Goal: Obtain resource: Download file/media

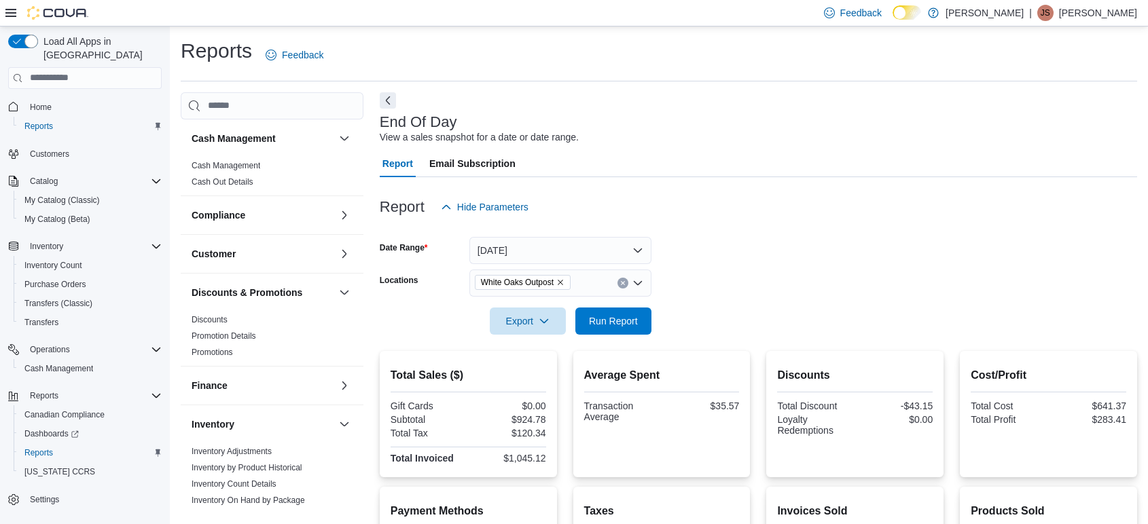
scroll to position [217, 0]
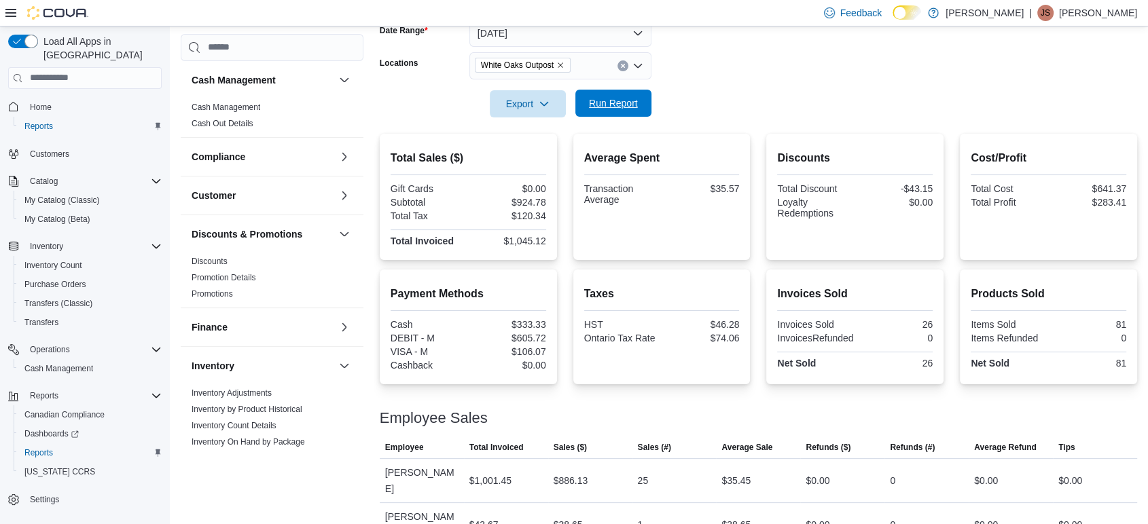
click at [618, 99] on span "Run Report" at bounding box center [613, 103] width 49 height 14
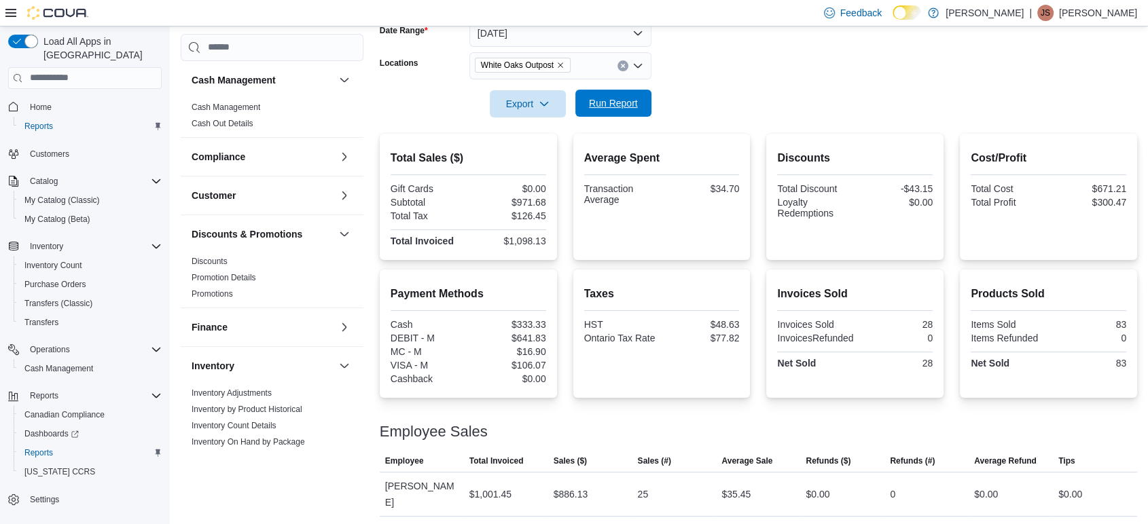
click at [604, 107] on span "Run Report" at bounding box center [613, 103] width 49 height 14
click at [608, 105] on span "Run Report" at bounding box center [613, 103] width 49 height 14
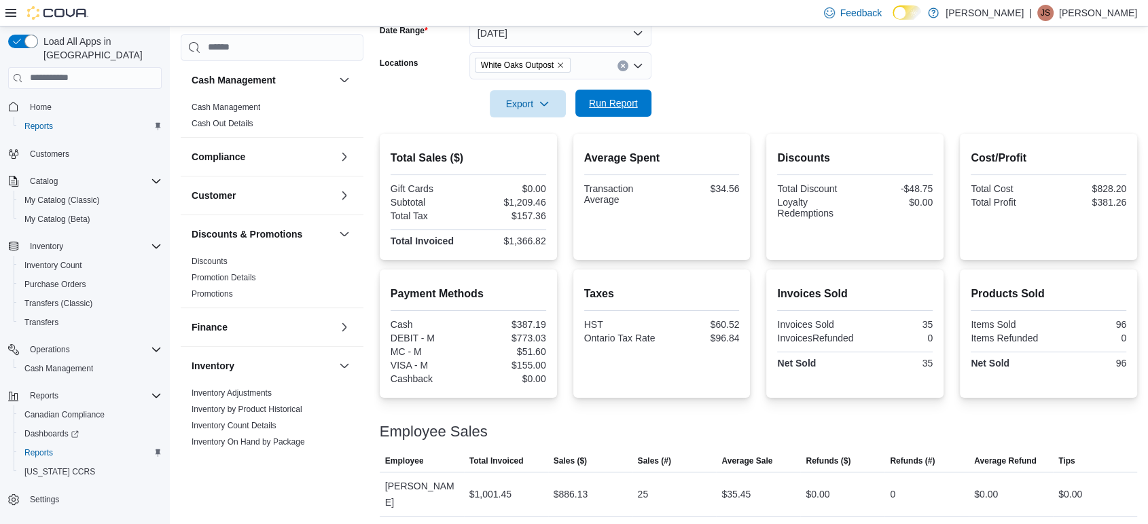
click at [609, 98] on span "Run Report" at bounding box center [613, 103] width 49 height 14
click at [537, 99] on span "Export" at bounding box center [528, 103] width 60 height 27
click at [541, 158] on span "Export to Pdf" at bounding box center [529, 158] width 61 height 11
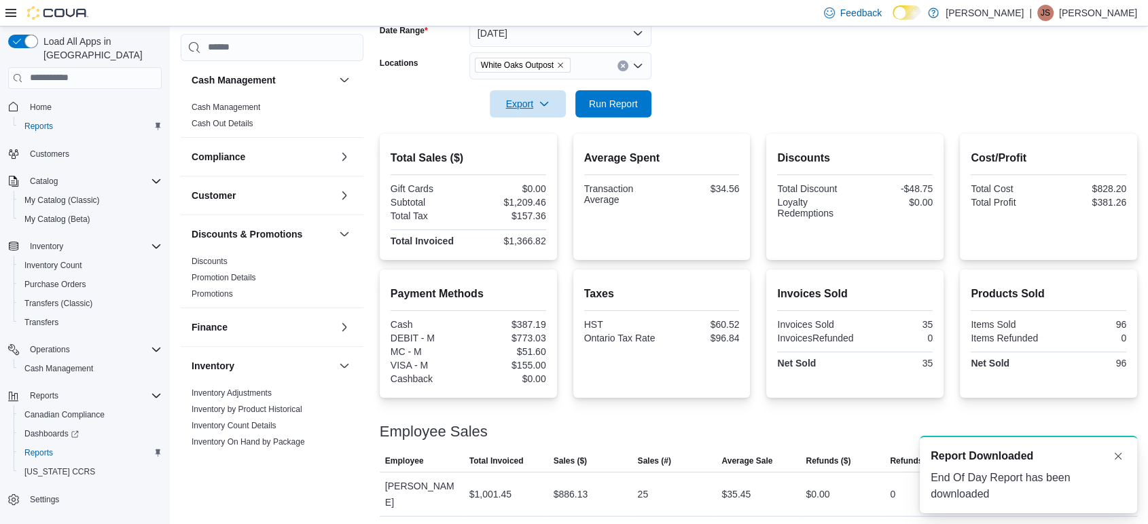
scroll to position [0, 0]
